Goal: Use online tool/utility

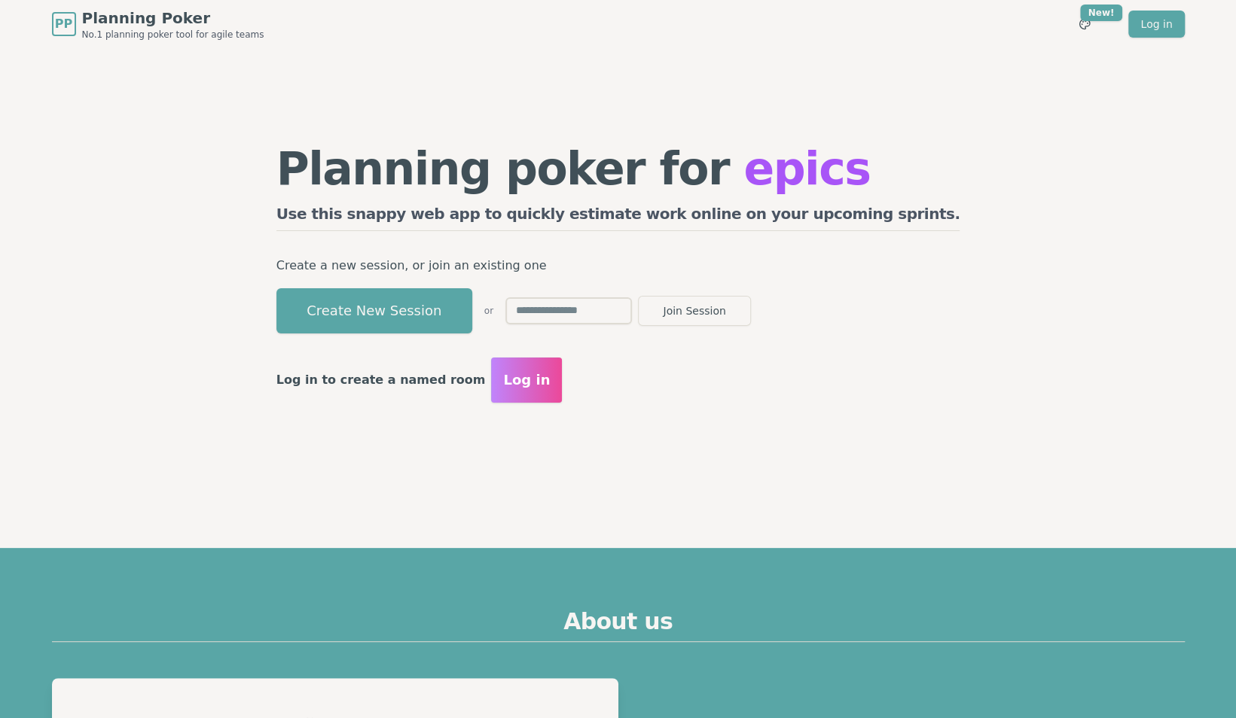
click at [440, 303] on button "Create New Session" at bounding box center [374, 310] width 196 height 45
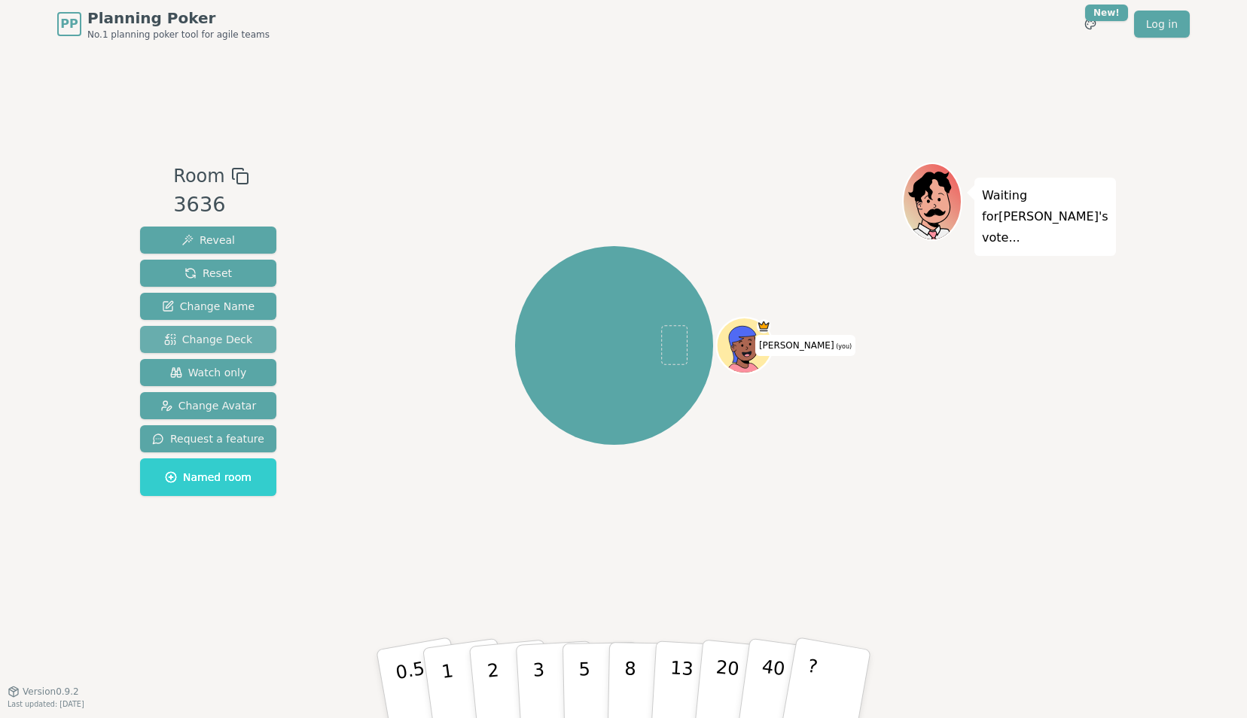
click at [220, 333] on span "Change Deck" at bounding box center [208, 339] width 88 height 15
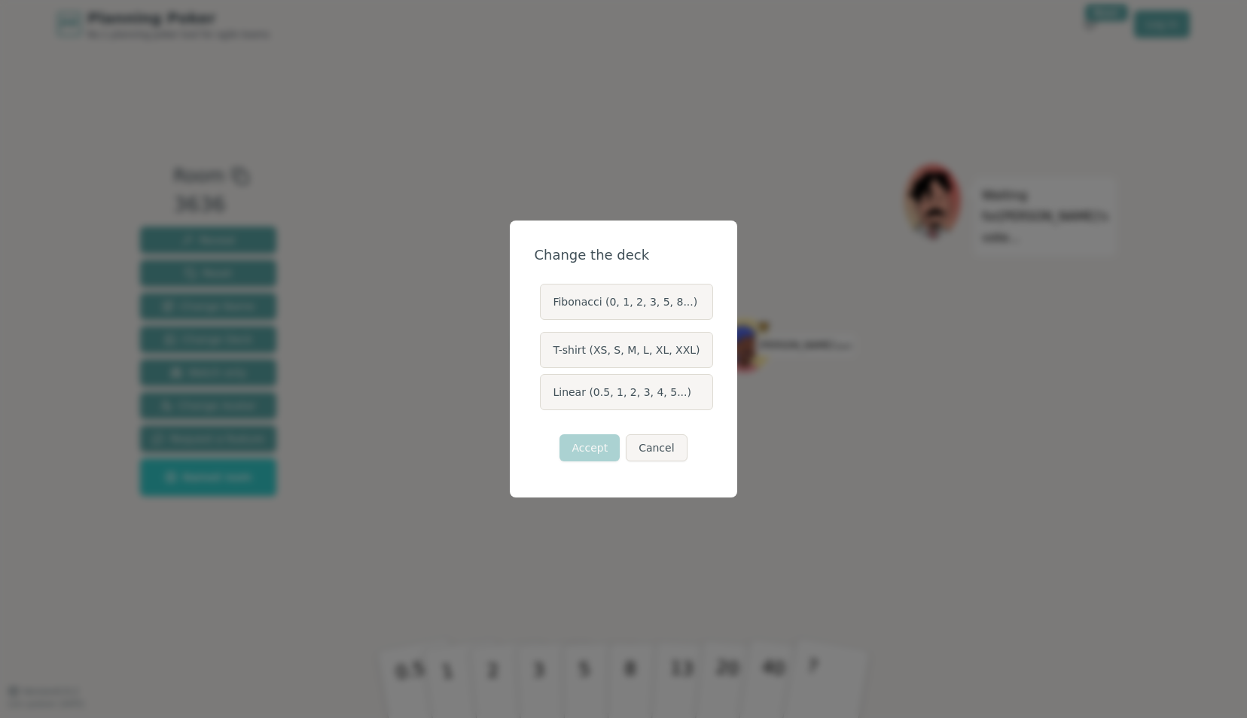
click at [602, 395] on label "Linear (0.5, 1, 2, 3, 4, 5...)" at bounding box center [626, 392] width 172 height 36
click at [545, 395] on button "Linear (0.5, 1, 2, 3, 4, 5...)" at bounding box center [539, 392] width 12 height 12
click at [591, 444] on button "Accept" at bounding box center [589, 447] width 60 height 27
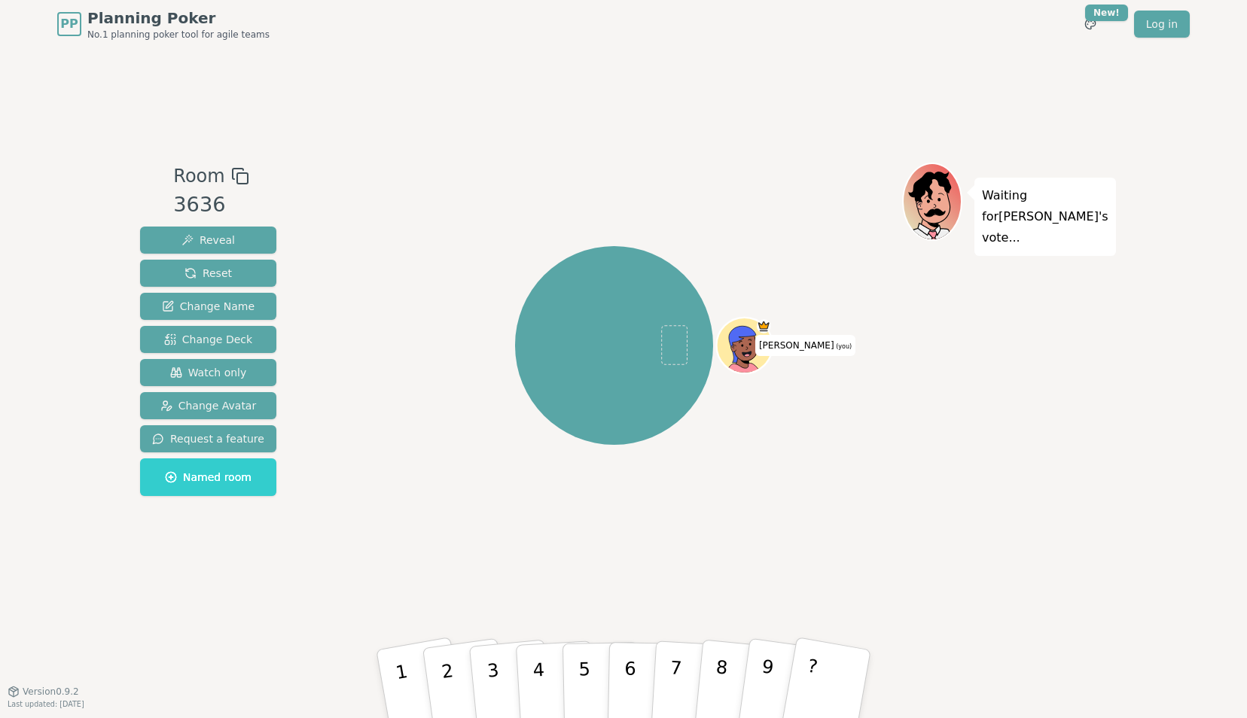
drag, startPoint x: 777, startPoint y: 205, endPoint x: 766, endPoint y: 201, distance: 11.9
click at [773, 204] on div "[PERSON_NAME] (you)" at bounding box center [614, 346] width 576 height 312
click at [232, 176] on icon at bounding box center [240, 176] width 18 height 18
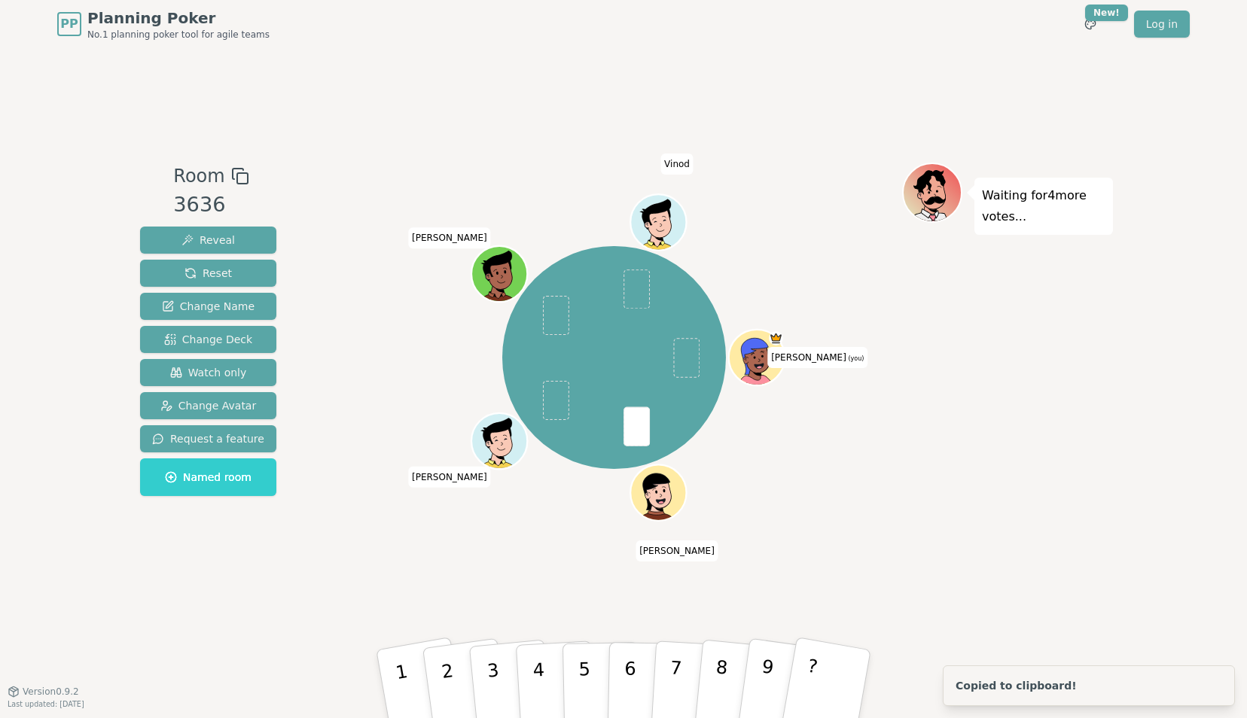
drag, startPoint x: 812, startPoint y: 672, endPoint x: 919, endPoint y: 696, distance: 109.8
click at [812, 672] on p "?" at bounding box center [807, 696] width 23 height 82
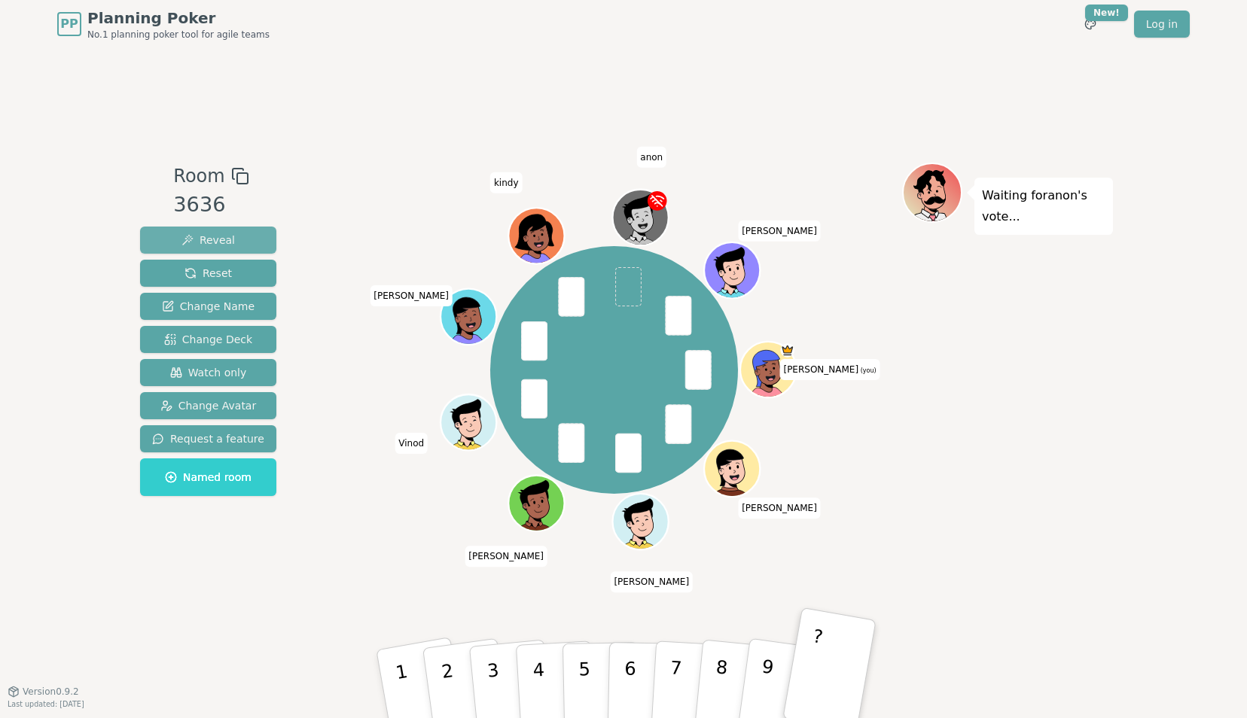
click at [209, 239] on span "Reveal" at bounding box center [207, 240] width 53 height 15
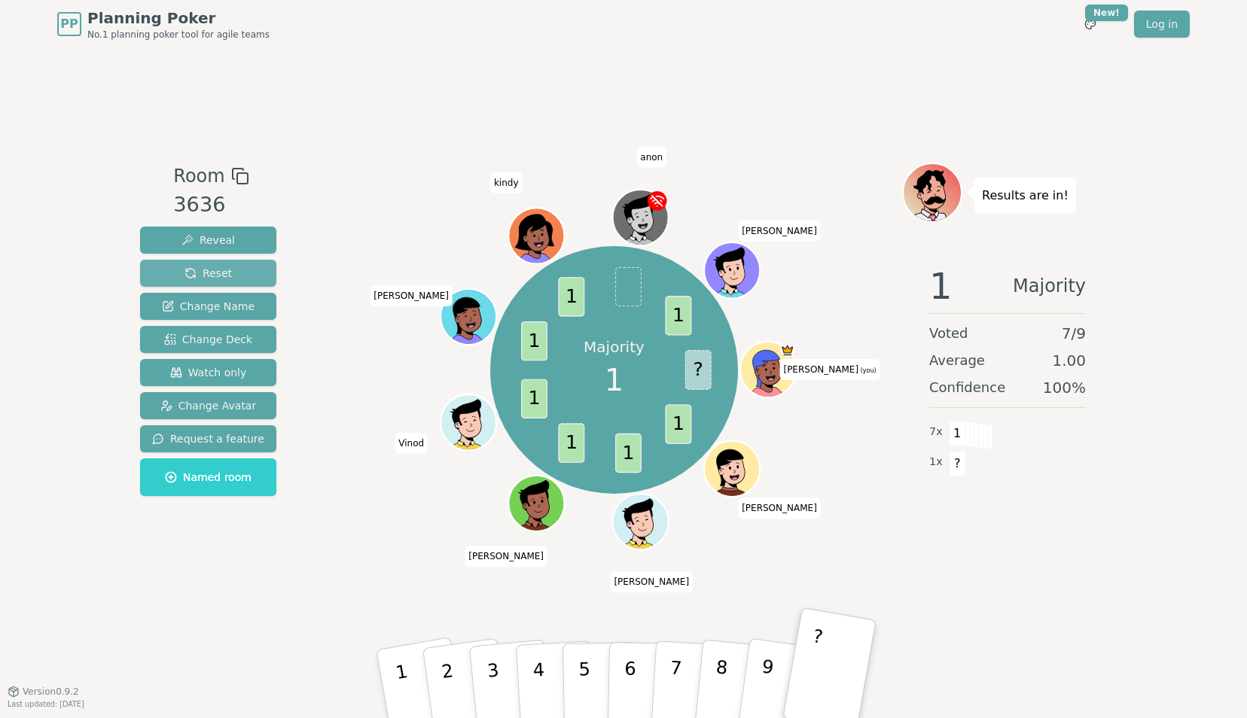
click at [225, 271] on button "Reset" at bounding box center [208, 273] width 136 height 27
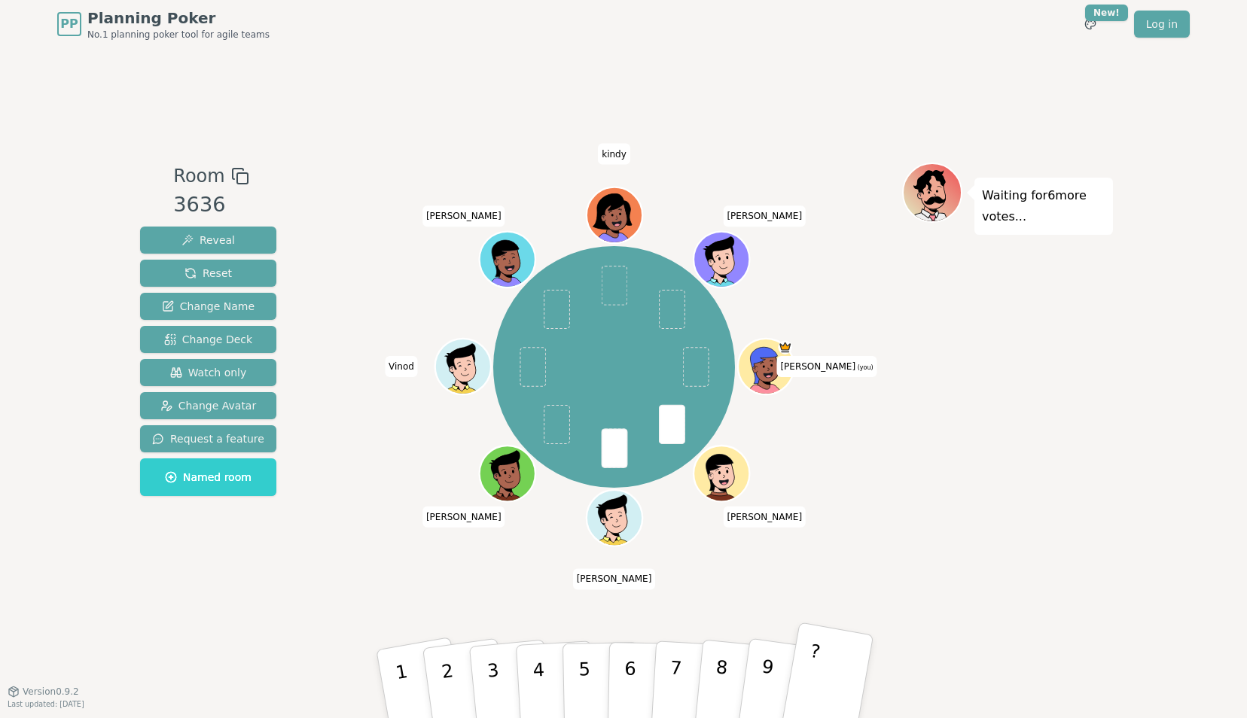
click at [813, 675] on p "?" at bounding box center [809, 682] width 23 height 82
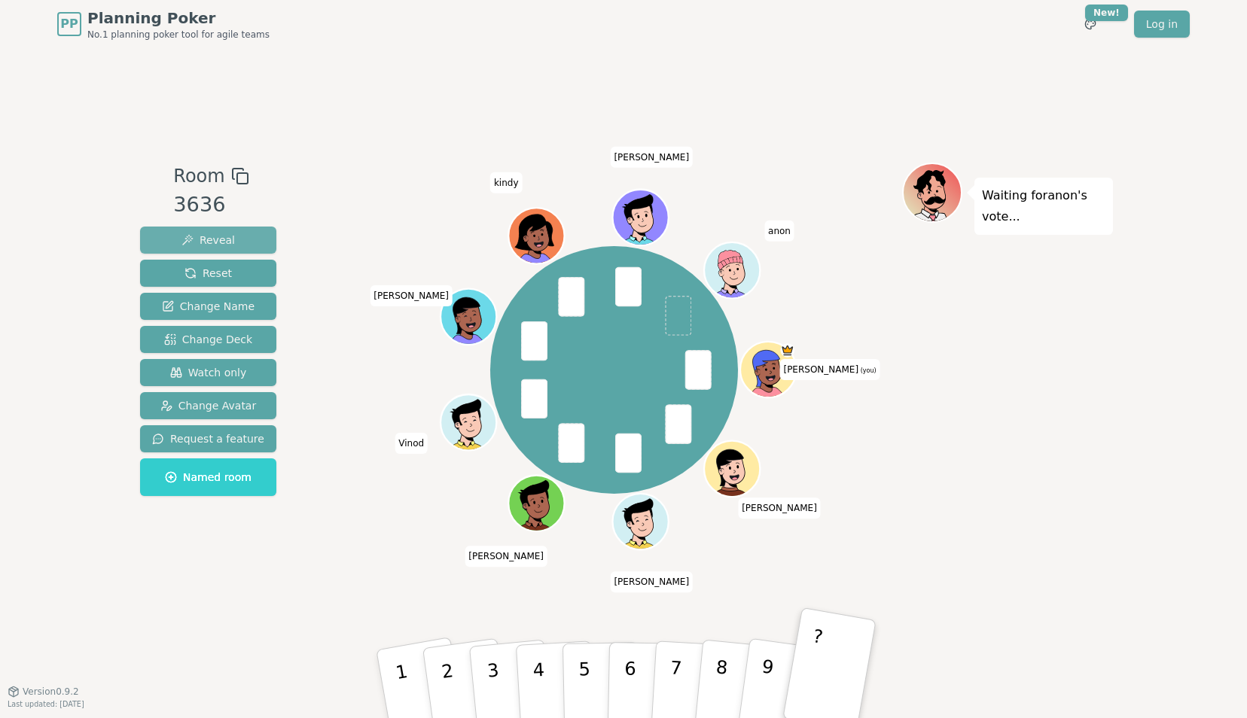
click at [204, 240] on span "Reveal" at bounding box center [207, 240] width 53 height 15
